Goal: Task Accomplishment & Management: Use online tool/utility

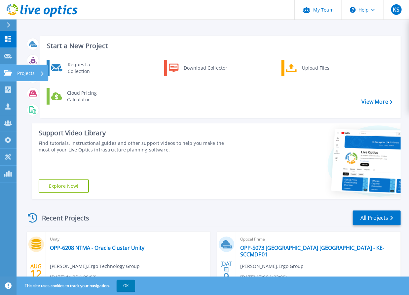
click at [29, 75] on p "Projects" at bounding box center [25, 73] width 17 height 17
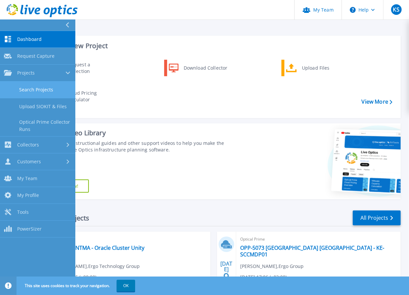
click at [36, 88] on link "Search Projects" at bounding box center [37, 90] width 75 height 17
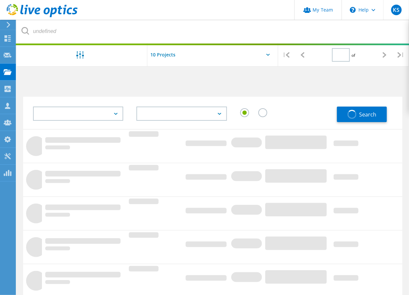
type input "1"
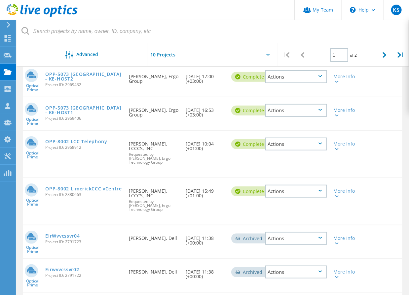
scroll to position [158, 0]
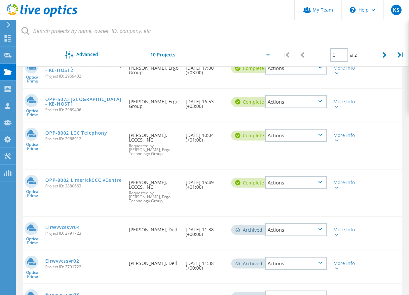
click at [117, 198] on div "Optical Prime OPP-8002 LimerickCCC vCentre Project ID: 2880663 Requested By Ed …" at bounding box center [212, 193] width 379 height 47
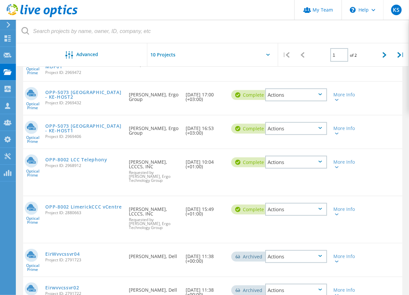
scroll to position [132, 0]
click at [96, 157] on link "OPP-8002 LCC Telephony" at bounding box center [76, 159] width 62 height 5
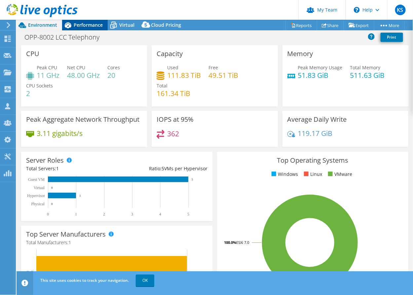
click at [92, 23] on span "Performance" at bounding box center [88, 25] width 29 height 6
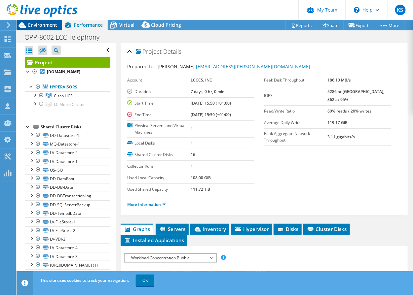
click at [40, 24] on span "Environment" at bounding box center [42, 25] width 29 height 6
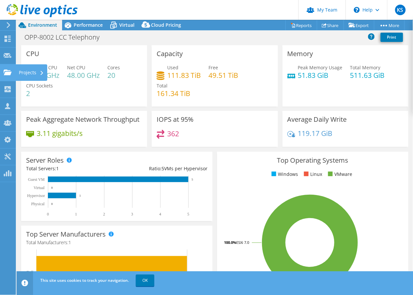
click at [26, 73] on div "Projects" at bounding box center [32, 72] width 32 height 17
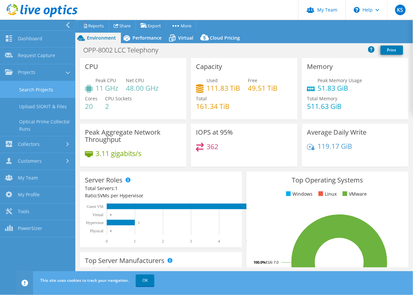
click at [33, 90] on link "Search Projects" at bounding box center [37, 89] width 75 height 17
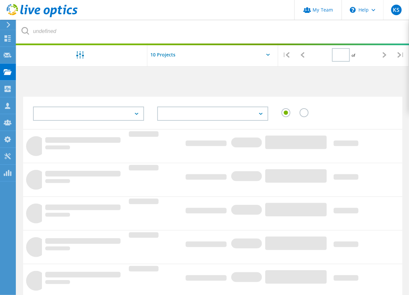
type input "1"
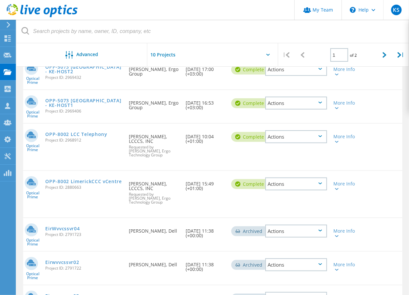
scroll to position [158, 0]
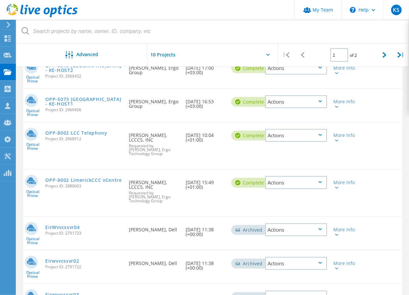
click at [319, 134] on icon at bounding box center [320, 135] width 4 height 2
click at [335, 140] on icon at bounding box center [337, 141] width 4 height 2
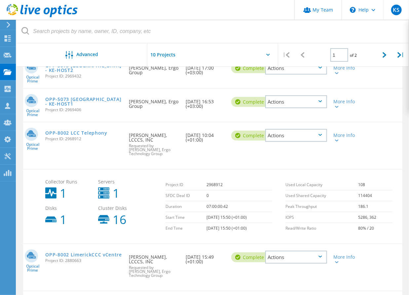
click at [320, 135] on div "Actions" at bounding box center [296, 135] width 62 height 13
click at [63, 131] on link "OPP-8002 LCC Telephony" at bounding box center [76, 133] width 62 height 5
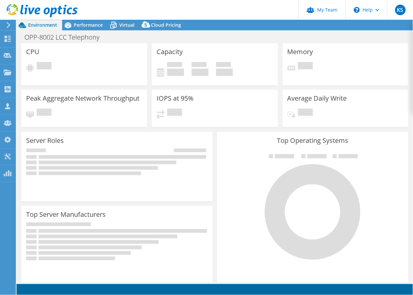
select select "USD"
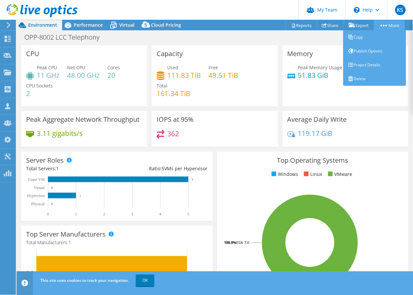
click at [382, 25] on icon at bounding box center [383, 26] width 7 height 2
click at [362, 39] on link "Copy" at bounding box center [374, 37] width 63 height 14
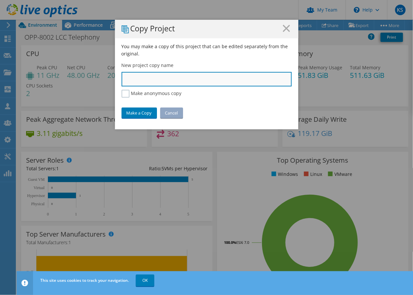
click at [159, 83] on input "text" at bounding box center [206, 79] width 170 height 15
type input "OPP-8002 LCC vSphere Cluster"
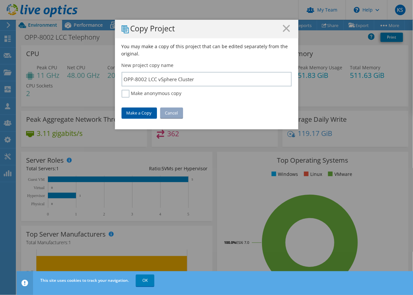
click at [135, 112] on link "Make a Copy" at bounding box center [138, 113] width 35 height 11
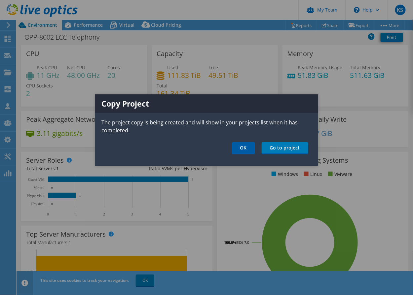
click at [248, 150] on link "OK" at bounding box center [243, 148] width 23 height 12
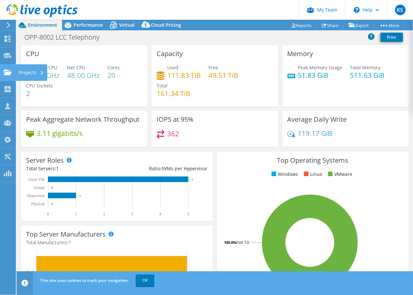
click at [26, 74] on div "Projects" at bounding box center [32, 72] width 32 height 17
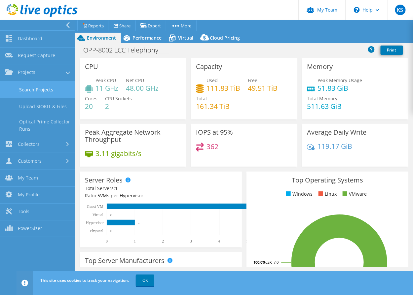
click at [34, 91] on link "Search Projects" at bounding box center [37, 89] width 75 height 17
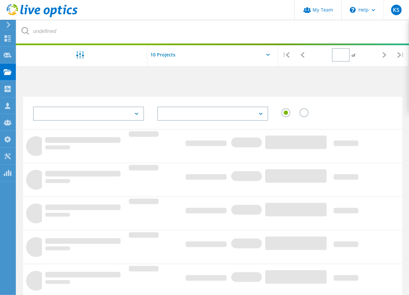
type input "1"
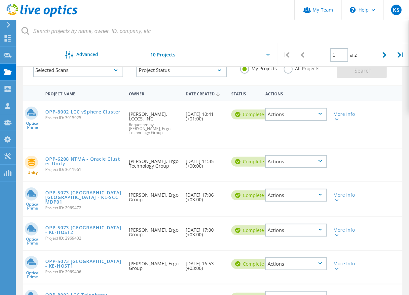
scroll to position [53, 0]
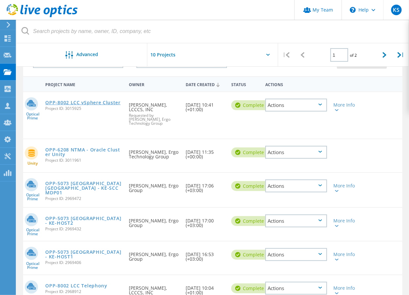
click at [85, 104] on link "OPP-8002 LCC vSphere Cluster" at bounding box center [82, 102] width 75 height 5
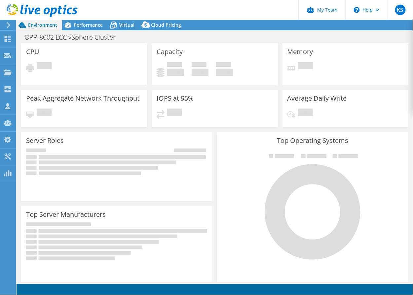
select select "USD"
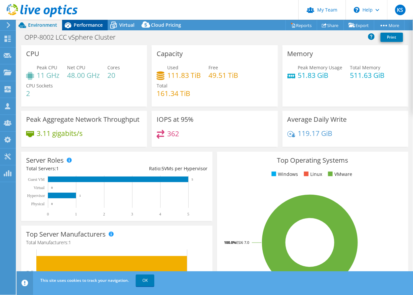
click at [89, 23] on span "Performance" at bounding box center [88, 25] width 29 height 6
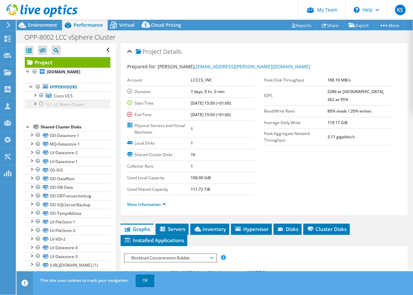
click at [40, 103] on div at bounding box center [41, 104] width 7 height 8
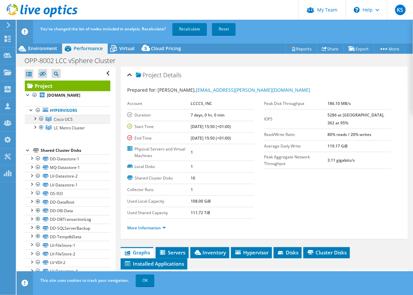
click at [42, 118] on div at bounding box center [41, 119] width 7 height 8
click at [191, 30] on link "Recalculate" at bounding box center [189, 29] width 34 height 12
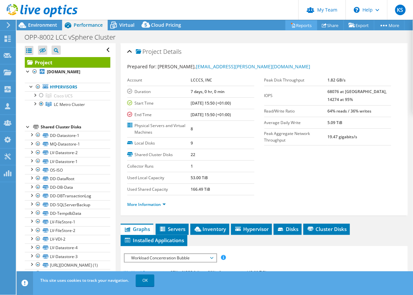
click at [303, 26] on link "Reports" at bounding box center [301, 25] width 32 height 10
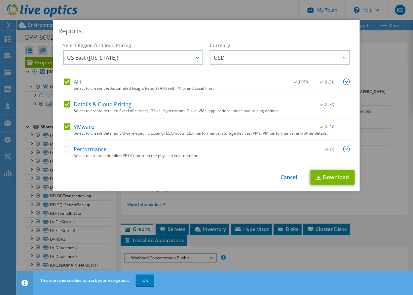
click at [66, 104] on label "Details & Cloud Pricing" at bounding box center [98, 104] width 68 height 7
click at [0, 0] on input "Details & Cloud Pricing" at bounding box center [0, 0] width 0 height 0
click at [66, 84] on label "AIR" at bounding box center [73, 82] width 18 height 7
click at [0, 0] on input "AIR" at bounding box center [0, 0] width 0 height 0
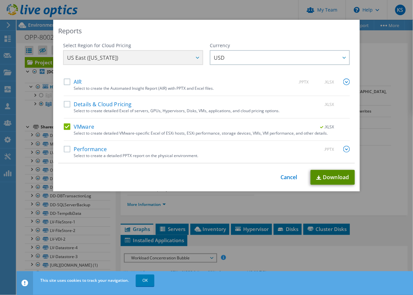
click at [334, 173] on link "Download" at bounding box center [332, 177] width 44 height 15
click at [287, 177] on link "Cancel" at bounding box center [288, 177] width 17 height 6
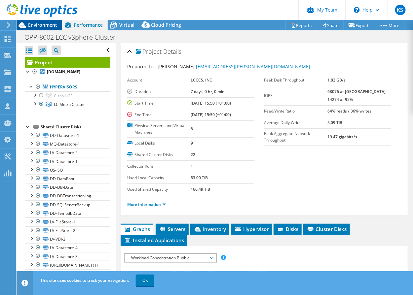
click at [39, 23] on span "Environment" at bounding box center [42, 25] width 29 height 6
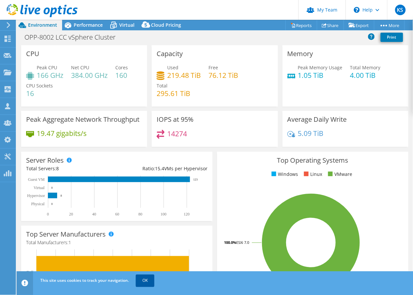
click at [145, 280] on link "OK" at bounding box center [145, 281] width 18 height 12
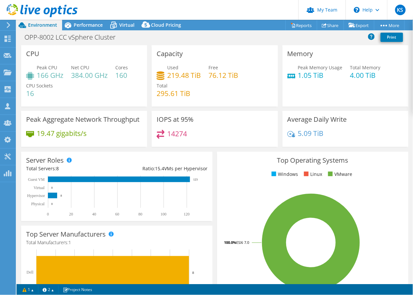
click at [215, 150] on div "Top Operating Systems Windows Linux VMware 100.0% ESXi 7.0" at bounding box center [313, 231] width 196 height 163
click at [211, 149] on div "IOPS at 95% 14274" at bounding box center [214, 131] width 130 height 40
click at [23, 71] on div "Projects" at bounding box center [32, 72] width 32 height 17
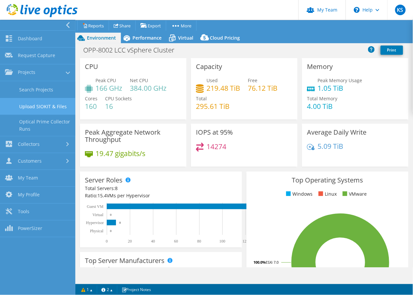
click at [34, 107] on link "Upload SIOKIT & Files" at bounding box center [37, 106] width 75 height 17
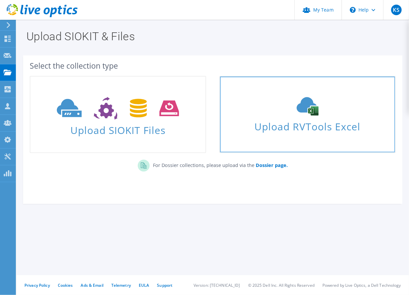
click at [292, 126] on span "Upload RVTools Excel" at bounding box center [307, 125] width 175 height 14
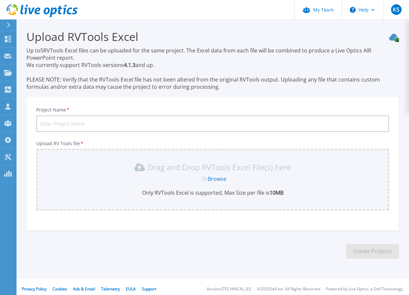
scroll to position [3, 0]
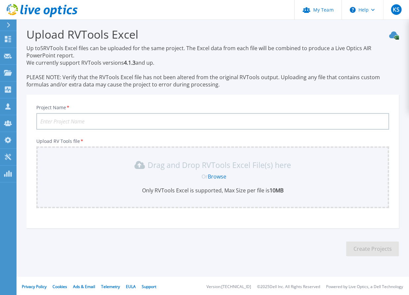
click at [103, 120] on input "Project Name *" at bounding box center [212, 121] width 353 height 17
paste input "OPP-5940 - CLG - Apex Solution LO Outputs Add column 1 selected"
type input "OPP-5940 - CLG -Mgmt Cluster"
click at [221, 176] on link "Browse" at bounding box center [217, 176] width 18 height 7
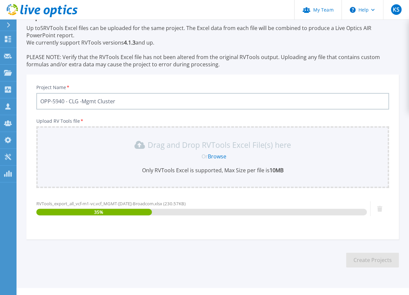
scroll to position [35, 0]
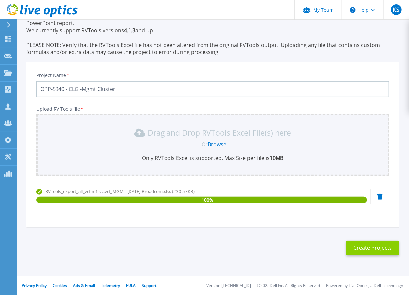
click at [371, 248] on button "Create Projects" at bounding box center [372, 248] width 53 height 15
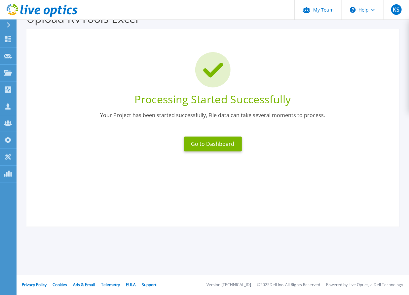
scroll to position [18, 0]
click at [222, 143] on button "Go to Dashboard" at bounding box center [213, 144] width 58 height 15
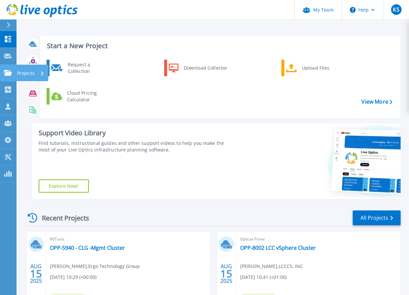
click at [28, 73] on p "Projects" at bounding box center [25, 73] width 17 height 17
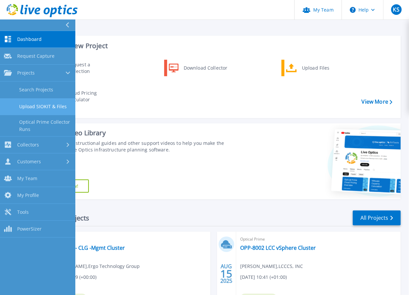
click at [40, 106] on link "Upload SIOKIT & Files" at bounding box center [37, 106] width 75 height 17
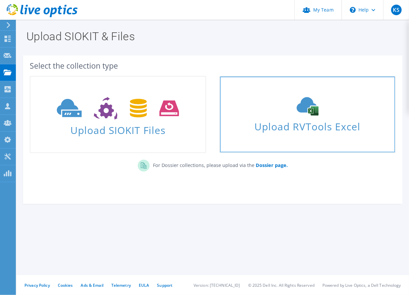
click at [307, 129] on span "Upload RVTools Excel" at bounding box center [307, 125] width 175 height 14
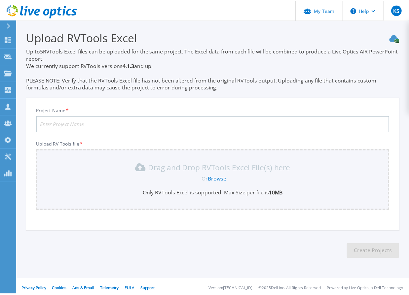
scroll to position [4, 0]
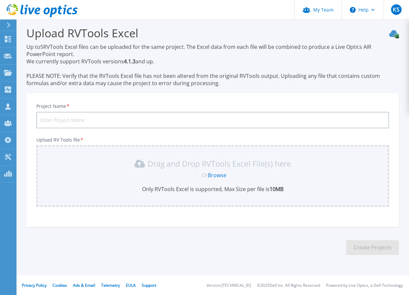
click at [129, 122] on input "Project Name *" at bounding box center [212, 120] width 353 height 17
paste input "OPP-5940 - CLG - Apex Solution LO Outputs Add column 1 selected"
type input "OPP-5940 - CLG - WLD Clusters"
click at [219, 177] on link "Browse" at bounding box center [217, 175] width 18 height 7
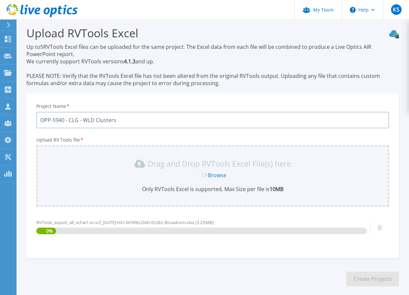
scroll to position [35, 0]
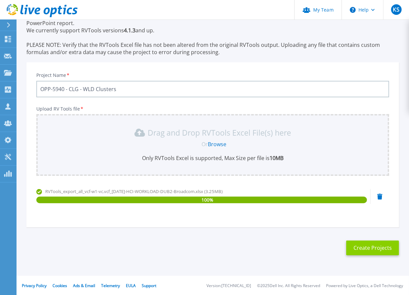
click at [376, 246] on button "Create Projects" at bounding box center [372, 248] width 53 height 15
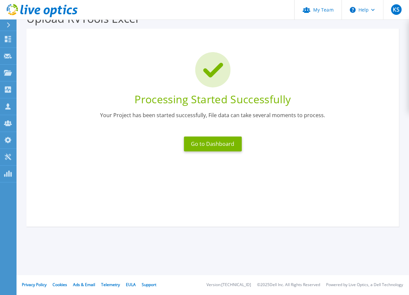
scroll to position [18, 0]
click at [220, 147] on button "Go to Dashboard" at bounding box center [213, 144] width 58 height 15
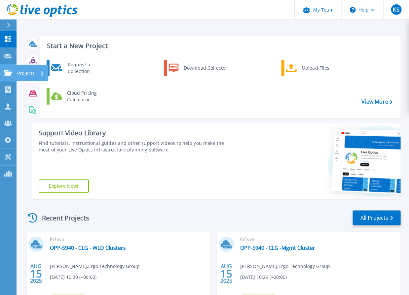
click at [24, 74] on p "Projects" at bounding box center [25, 73] width 17 height 17
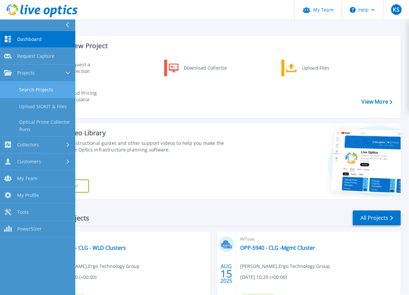
click at [32, 88] on link "Search Projects" at bounding box center [37, 90] width 75 height 17
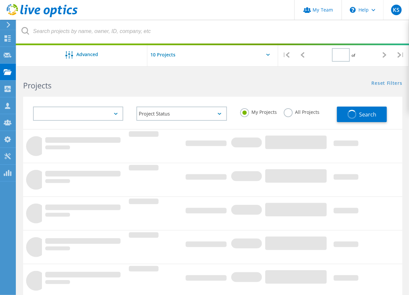
type input "1"
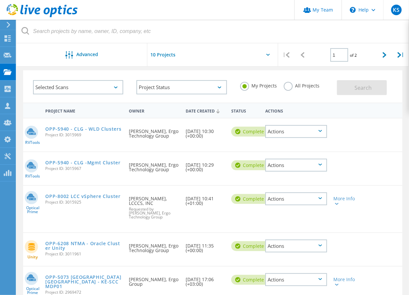
scroll to position [53, 0]
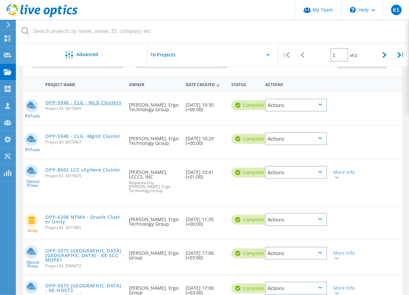
click at [98, 103] on link "OPP-5940 - CLG - WLD Clusters" at bounding box center [83, 102] width 76 height 5
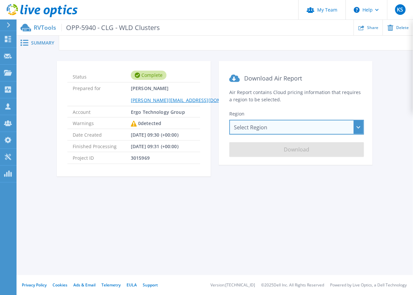
click at [277, 130] on div "Select Region [GEOGRAPHIC_DATA] ([GEOGRAPHIC_DATA]) [GEOGRAPHIC_DATA] ([GEOGRAP…" at bounding box center [296, 127] width 135 height 15
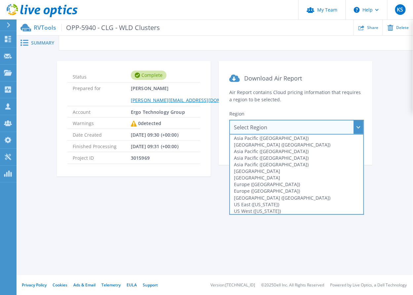
click at [277, 130] on div "Select Region [GEOGRAPHIC_DATA] ([GEOGRAPHIC_DATA]) [GEOGRAPHIC_DATA] ([GEOGRAP…" at bounding box center [296, 127] width 135 height 15
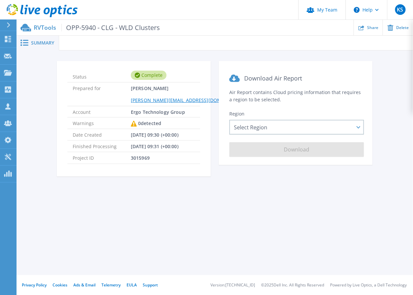
click at [233, 192] on div "Status Complete Prepared for [PERSON_NAME] [PERSON_NAME][EMAIL_ADDRESS][DOMAIN_…" at bounding box center [215, 123] width 396 height 144
click at [39, 42] on span "Summary" at bounding box center [42, 43] width 23 height 5
click at [28, 74] on p "Projects" at bounding box center [25, 73] width 17 height 17
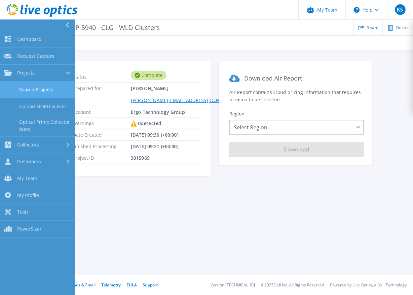
click at [29, 88] on link "Search Projects" at bounding box center [37, 90] width 75 height 17
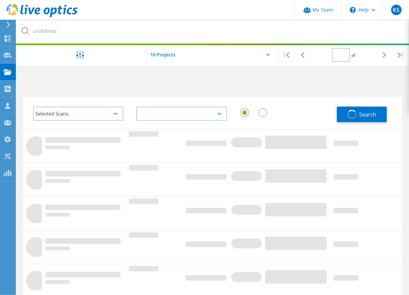
type input "1"
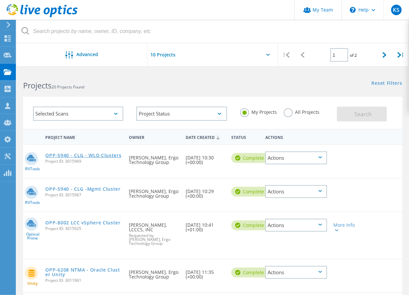
click at [95, 154] on link "OPP-5940 - CLG - WLD Clusters" at bounding box center [83, 155] width 76 height 5
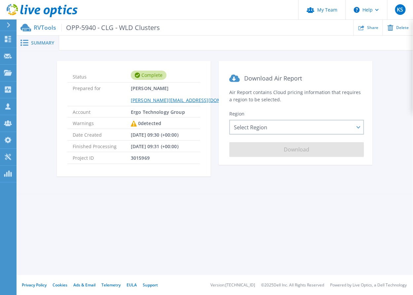
click at [177, 237] on div "Summary Status Complete Prepared for [PERSON_NAME] [PERSON_NAME][EMAIL_ADDRESS]…" at bounding box center [215, 137] width 396 height 275
